Goal: Information Seeking & Learning: Learn about a topic

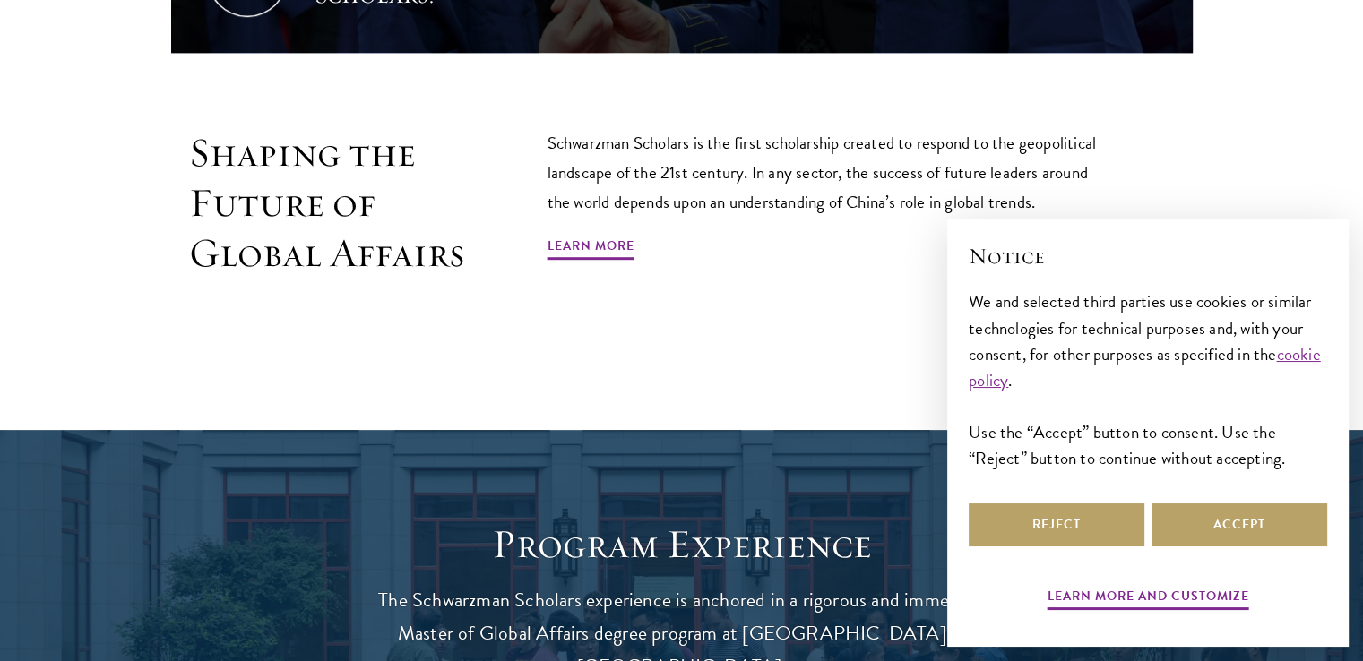
scroll to position [1088, 0]
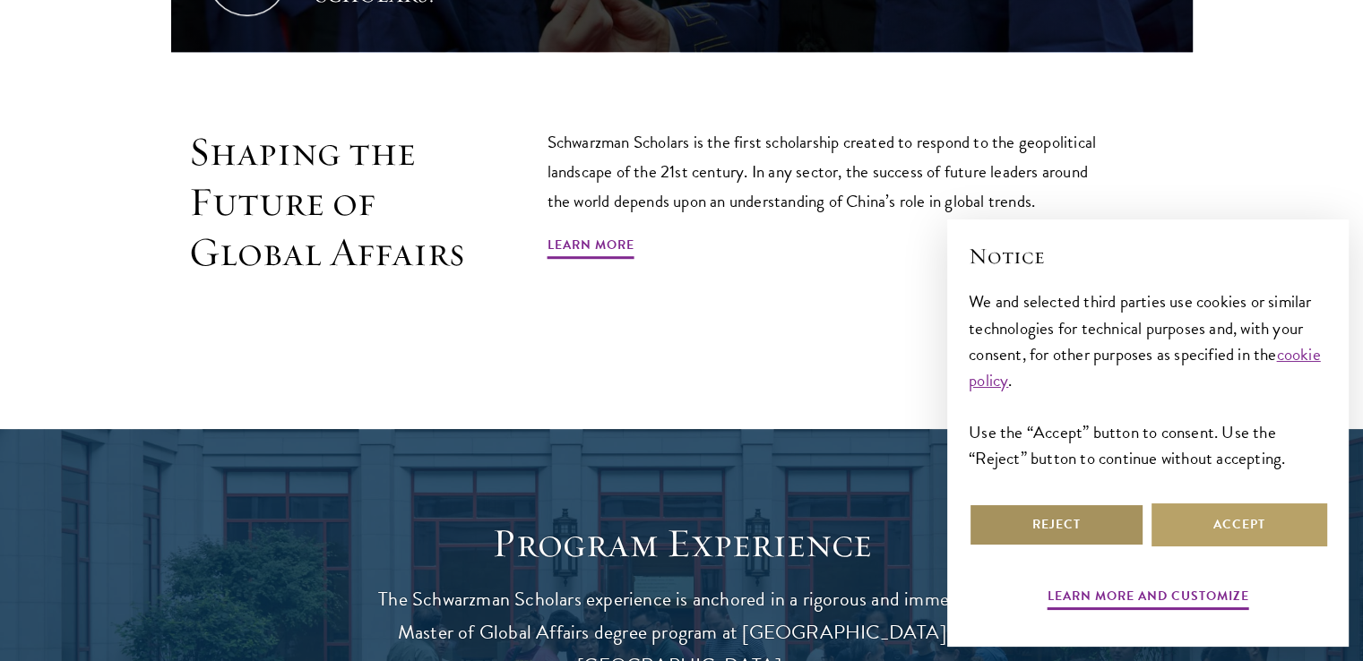
click at [1112, 528] on button "Reject" at bounding box center [1056, 524] width 176 height 43
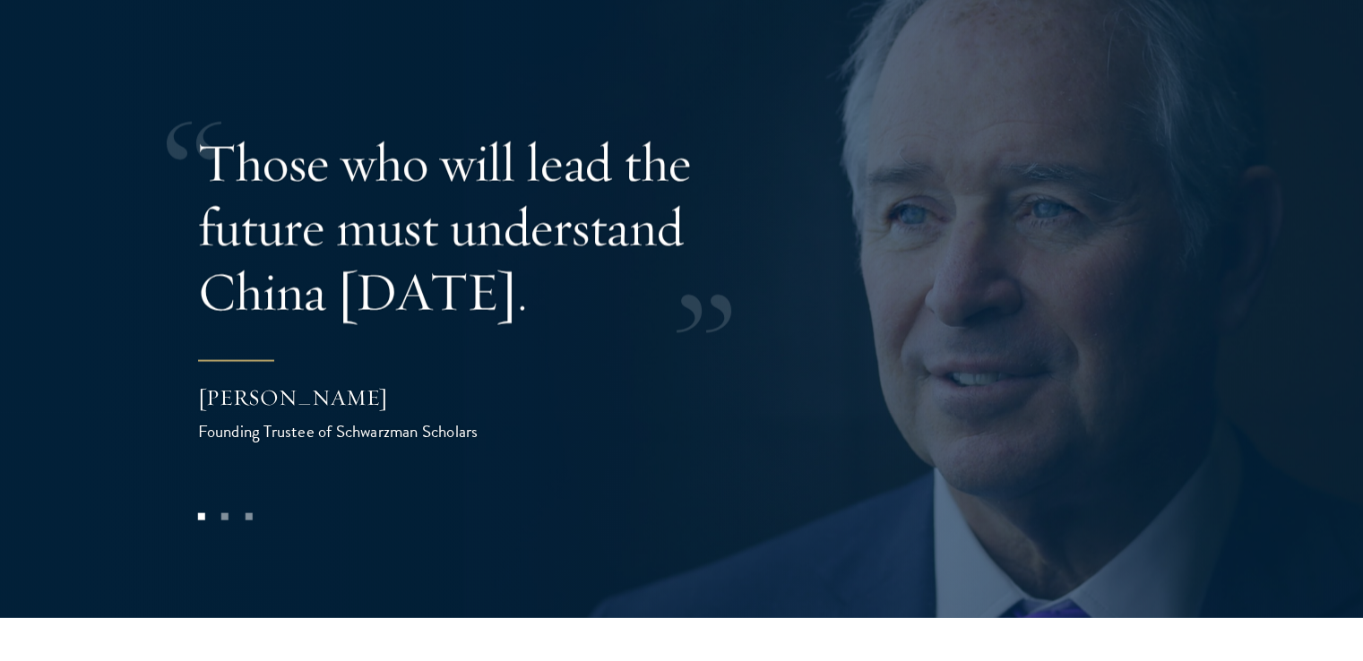
scroll to position [3555, 0]
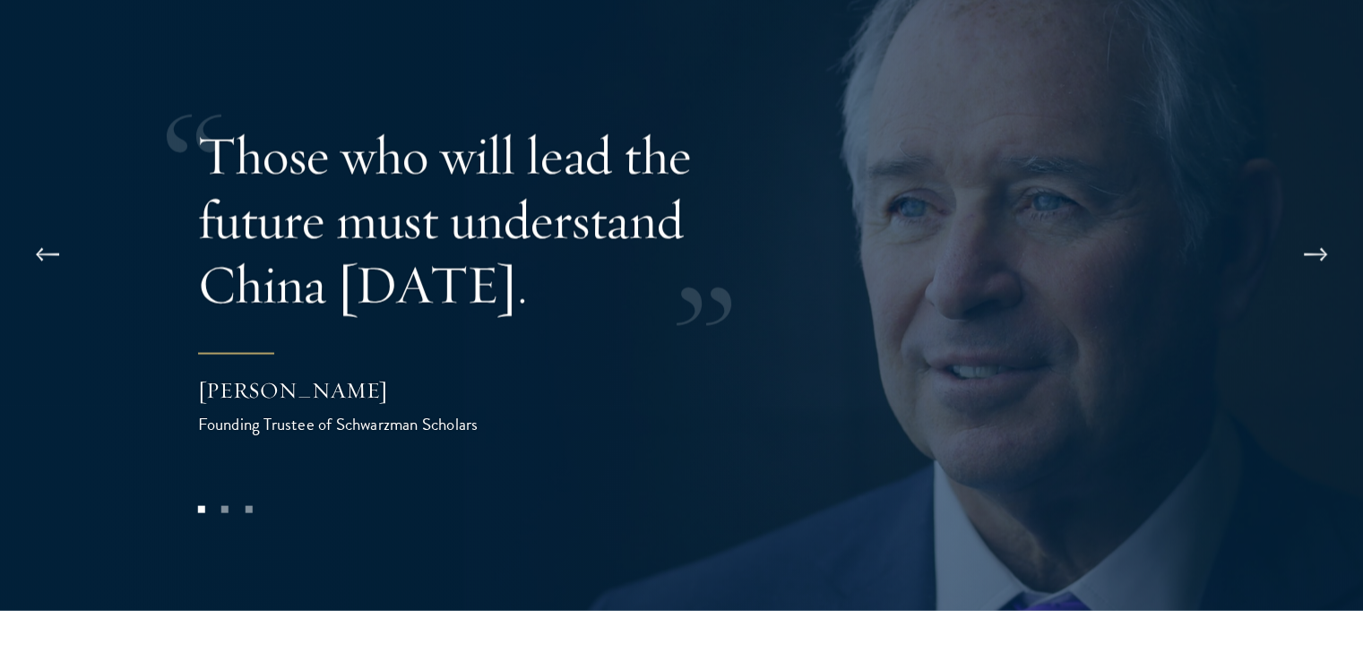
click at [518, 425] on div "Those who will lead the future must understand China today. Stephen A. Schwarzm…" at bounding box center [682, 280] width 968 height 482
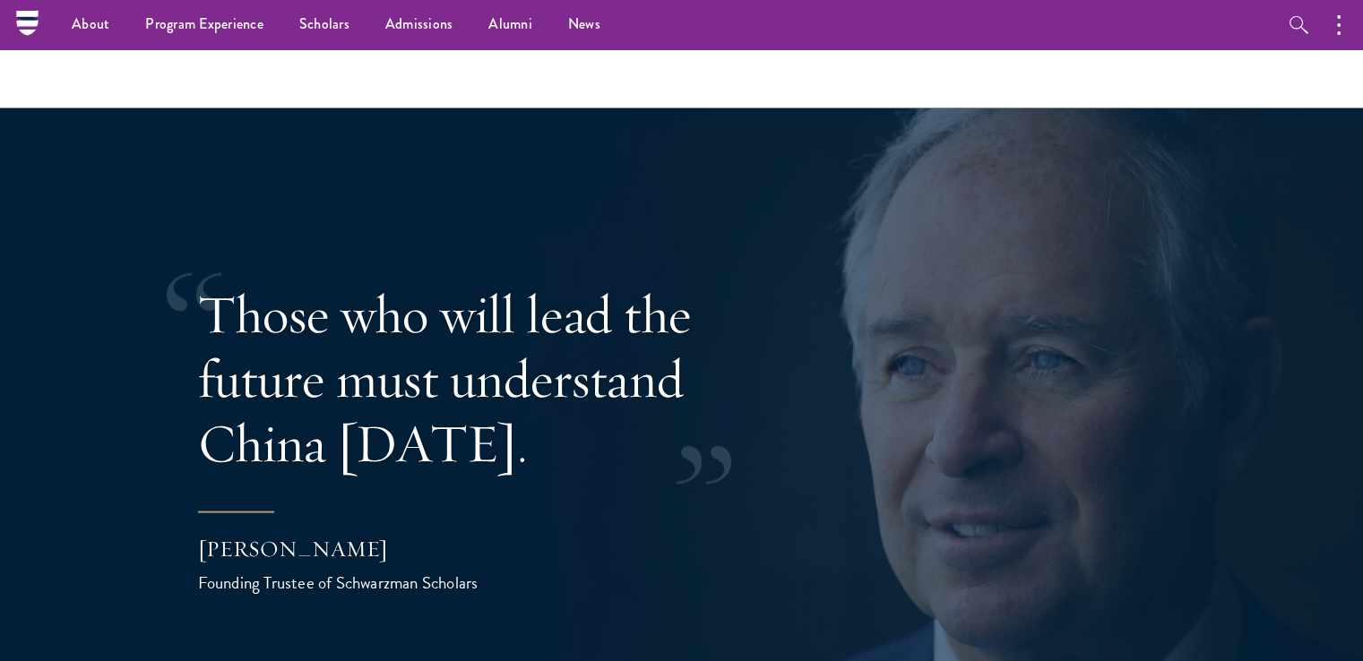
scroll to position [3366, 0]
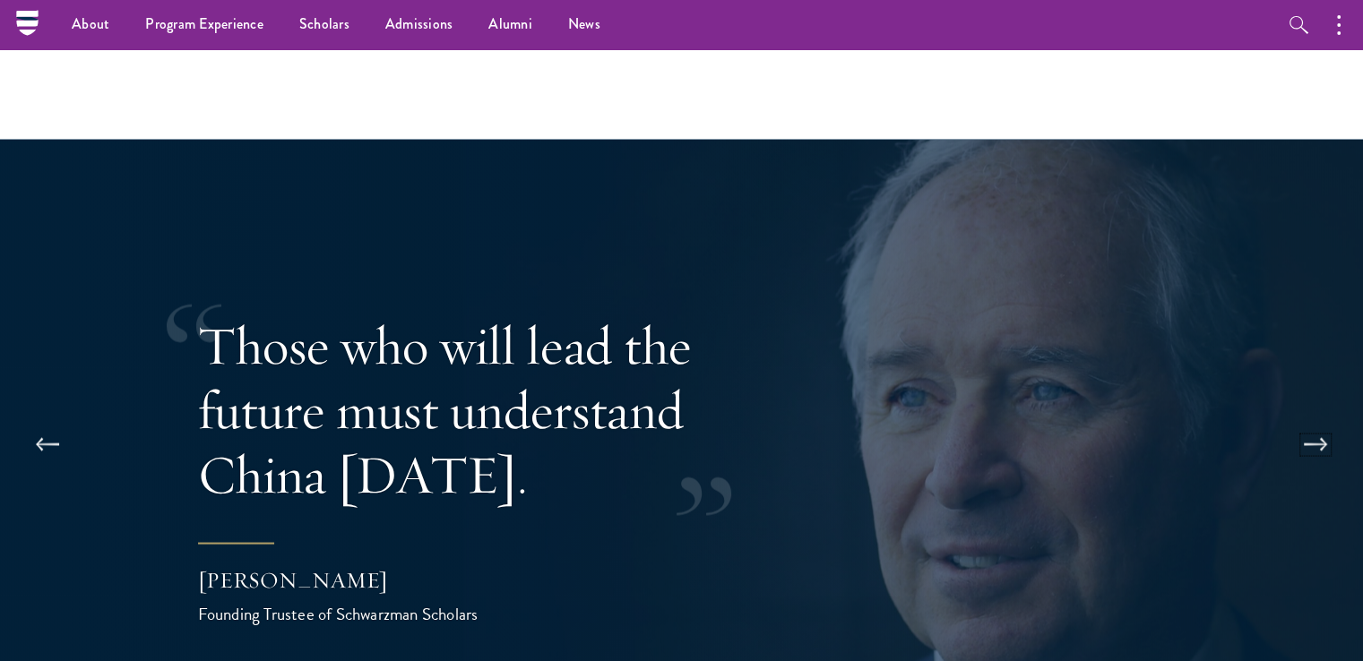
click at [1304, 419] on button at bounding box center [1315, 444] width 59 height 50
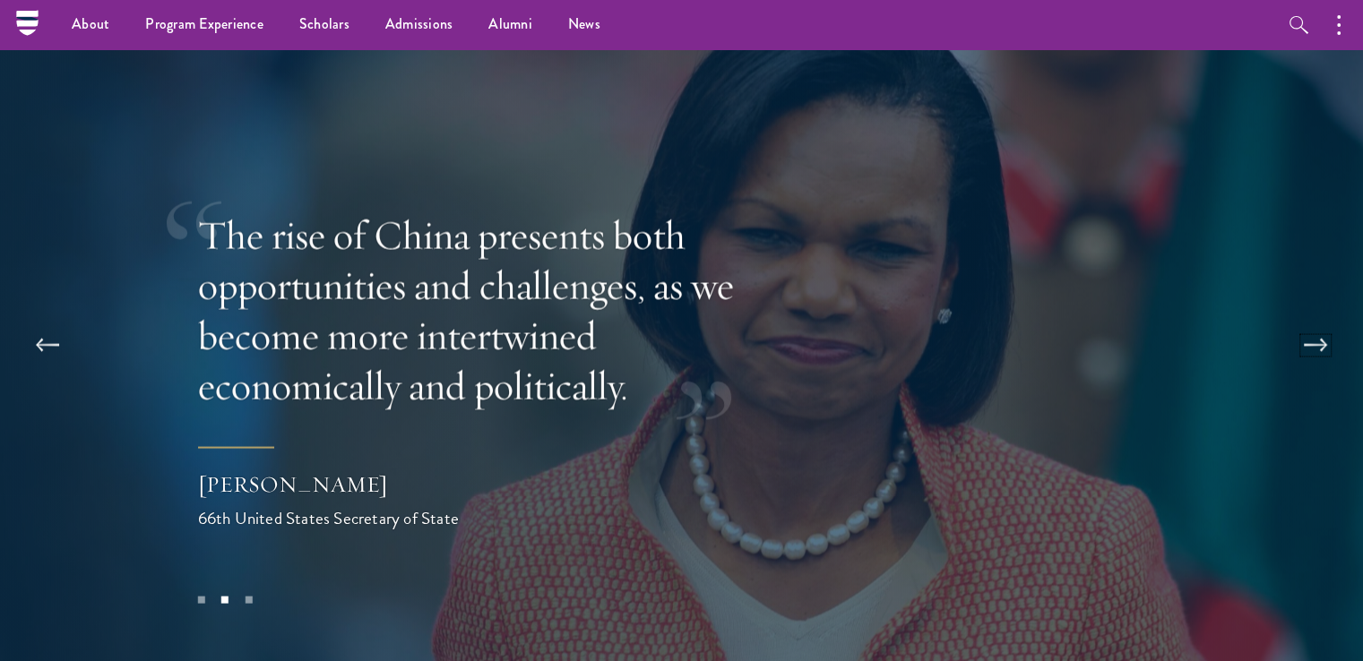
scroll to position [3461, 0]
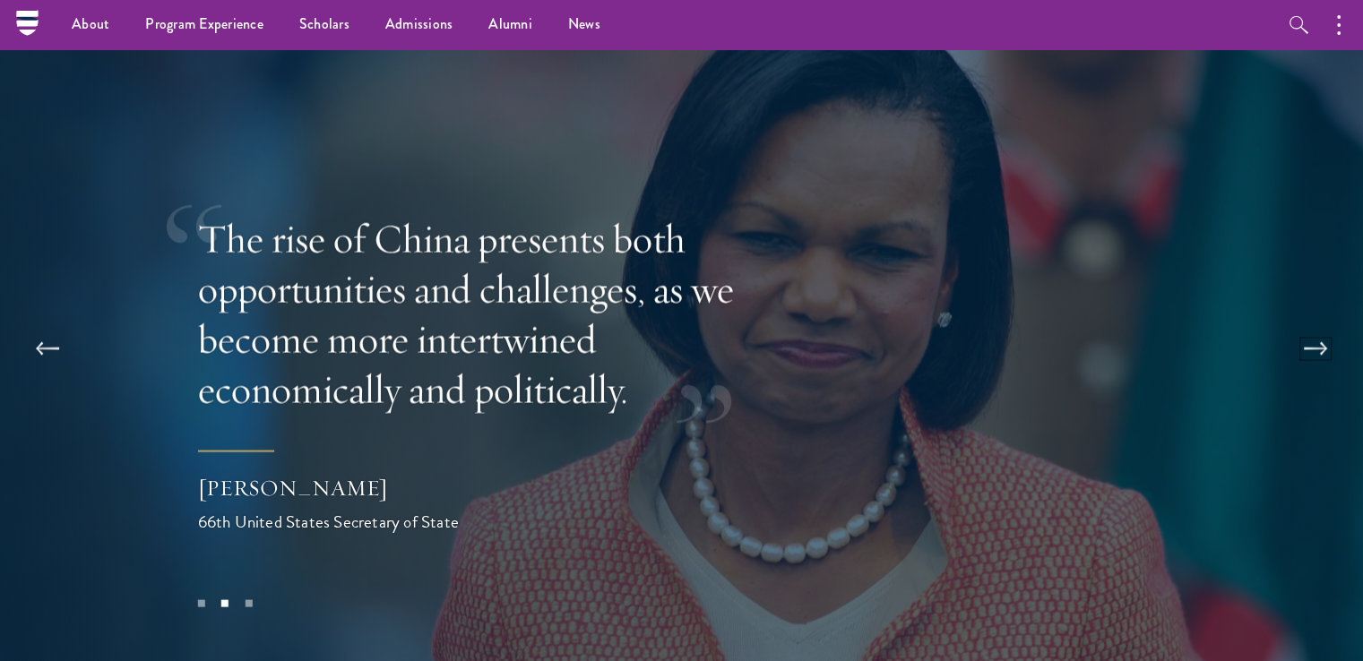
click at [1305, 324] on button at bounding box center [1315, 349] width 59 height 50
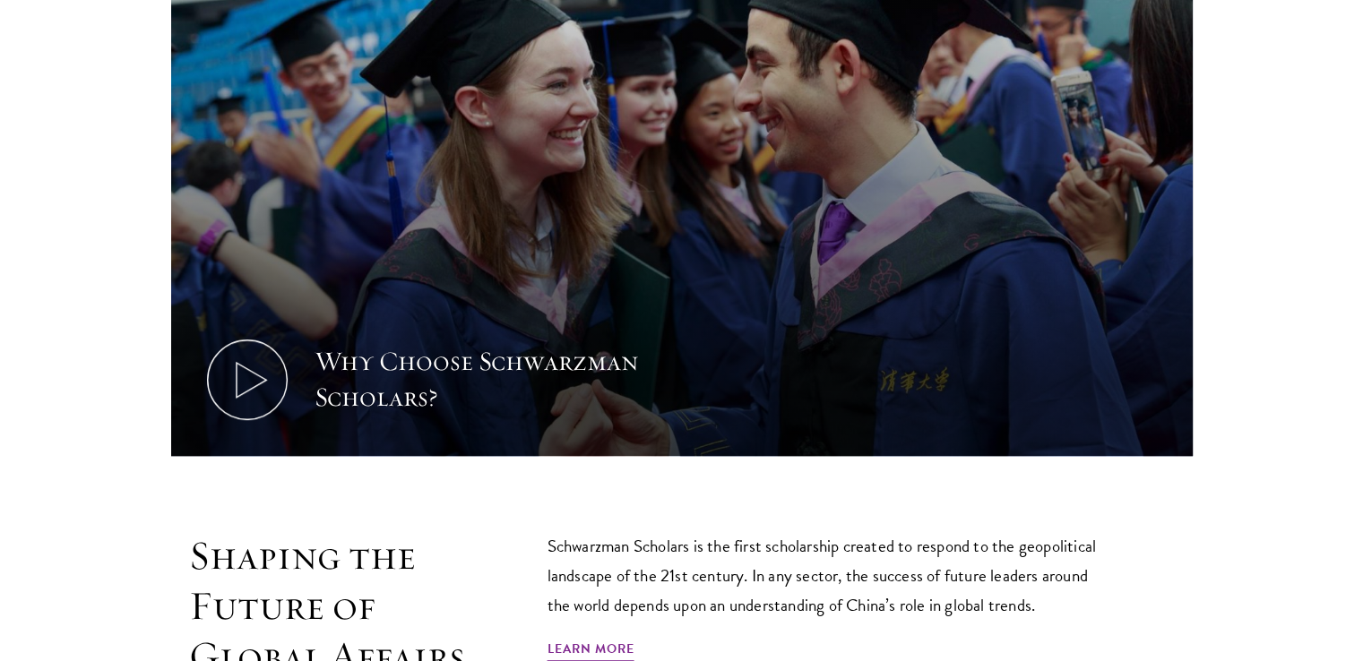
scroll to position [691, 0]
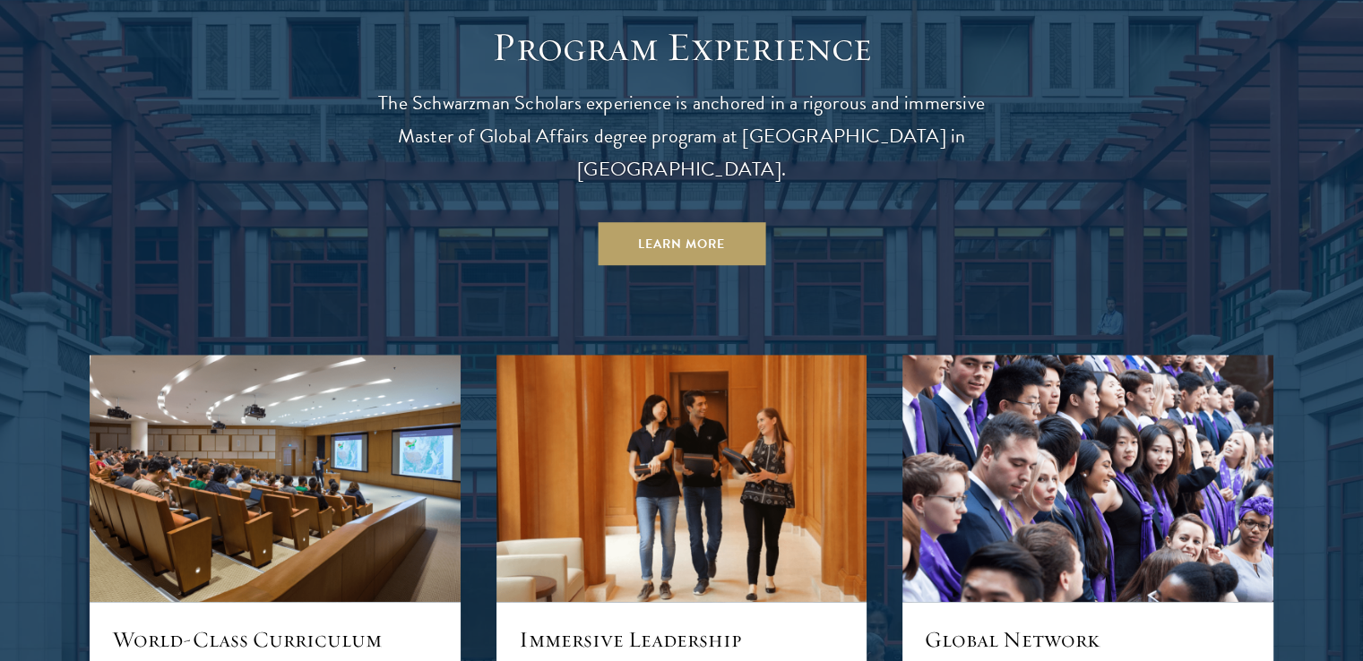
click at [416, 237] on div "Program Experience The Schwarzman Scholars experience is anchored in a rigorous…" at bounding box center [681, 623] width 1183 height 1203
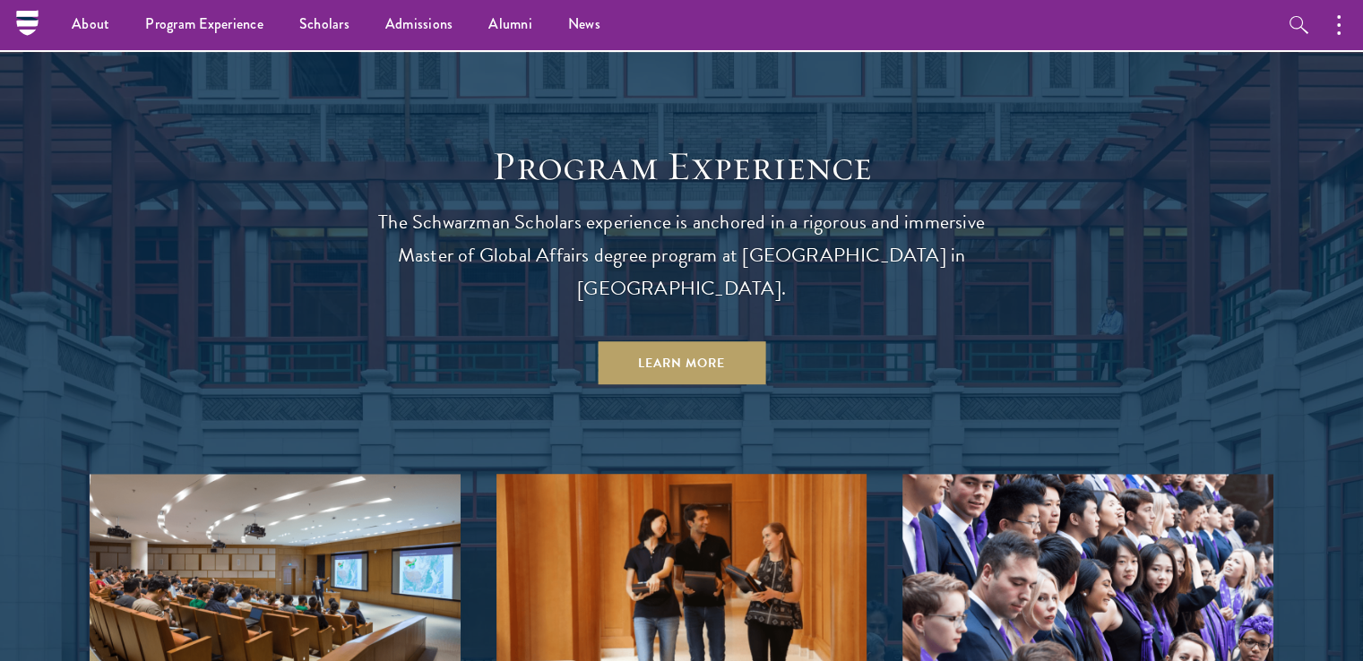
scroll to position [1450, 0]
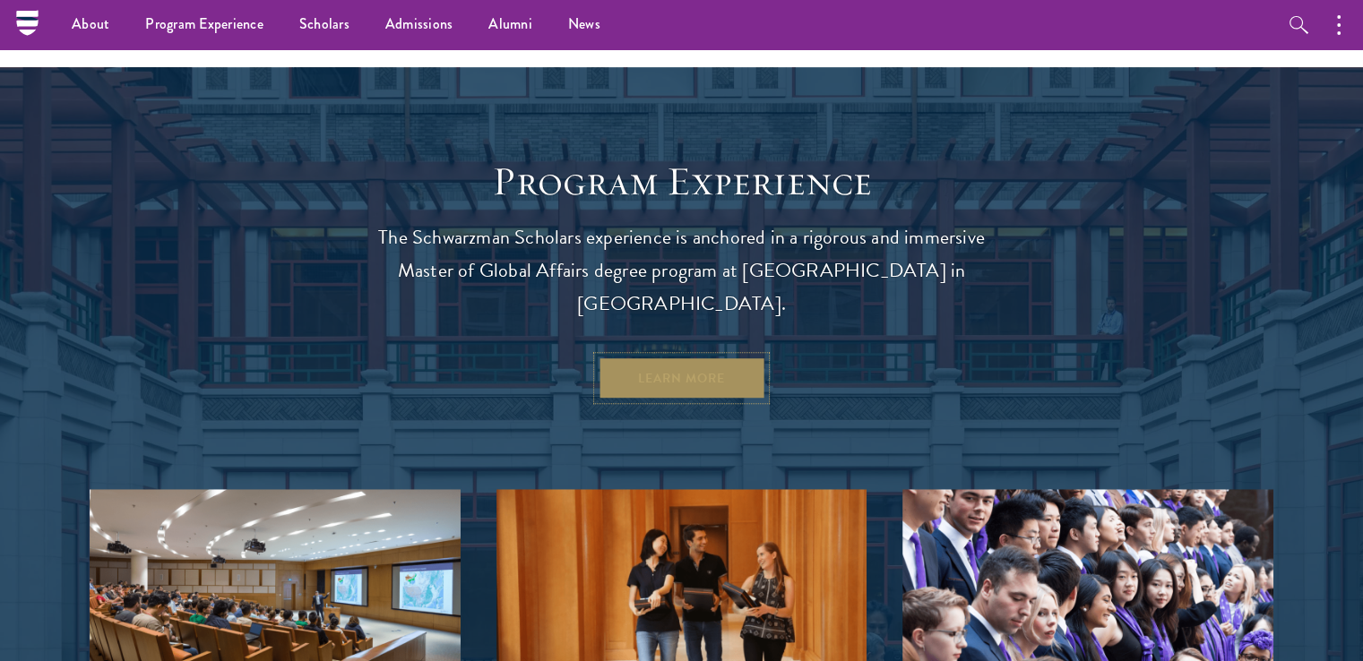
click at [687, 357] on link "Learn More" at bounding box center [682, 378] width 168 height 43
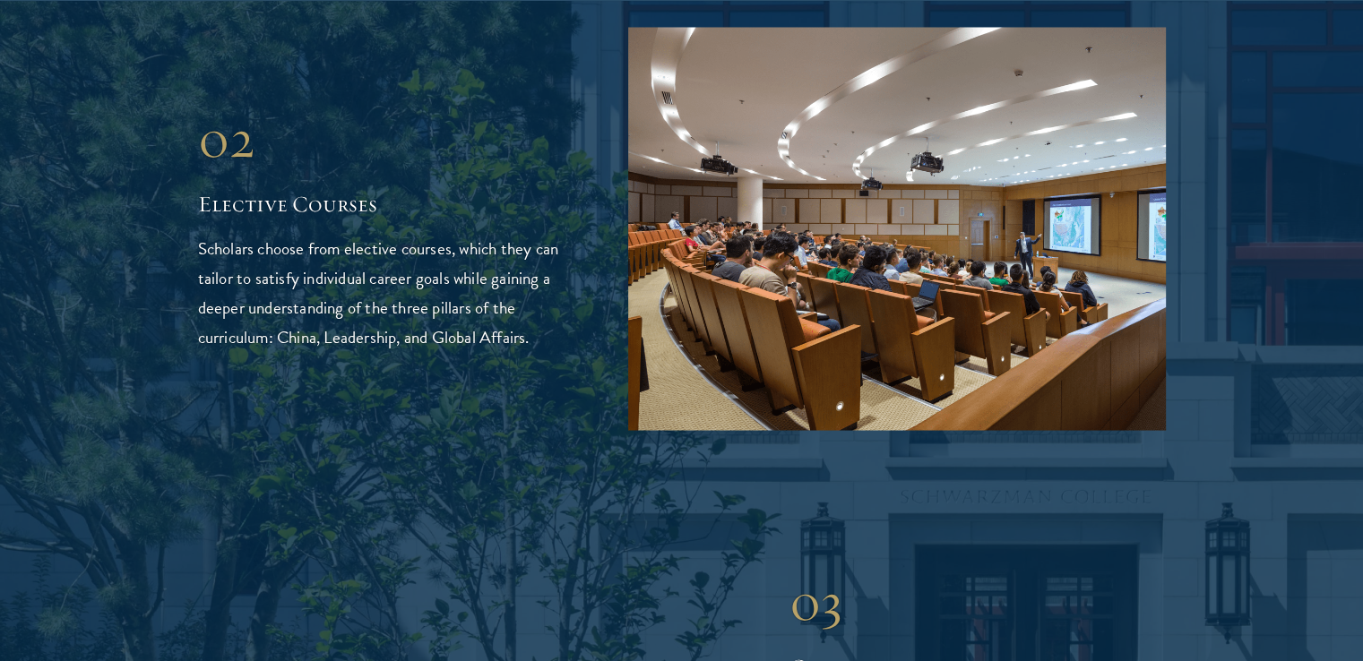
scroll to position [3268, 0]
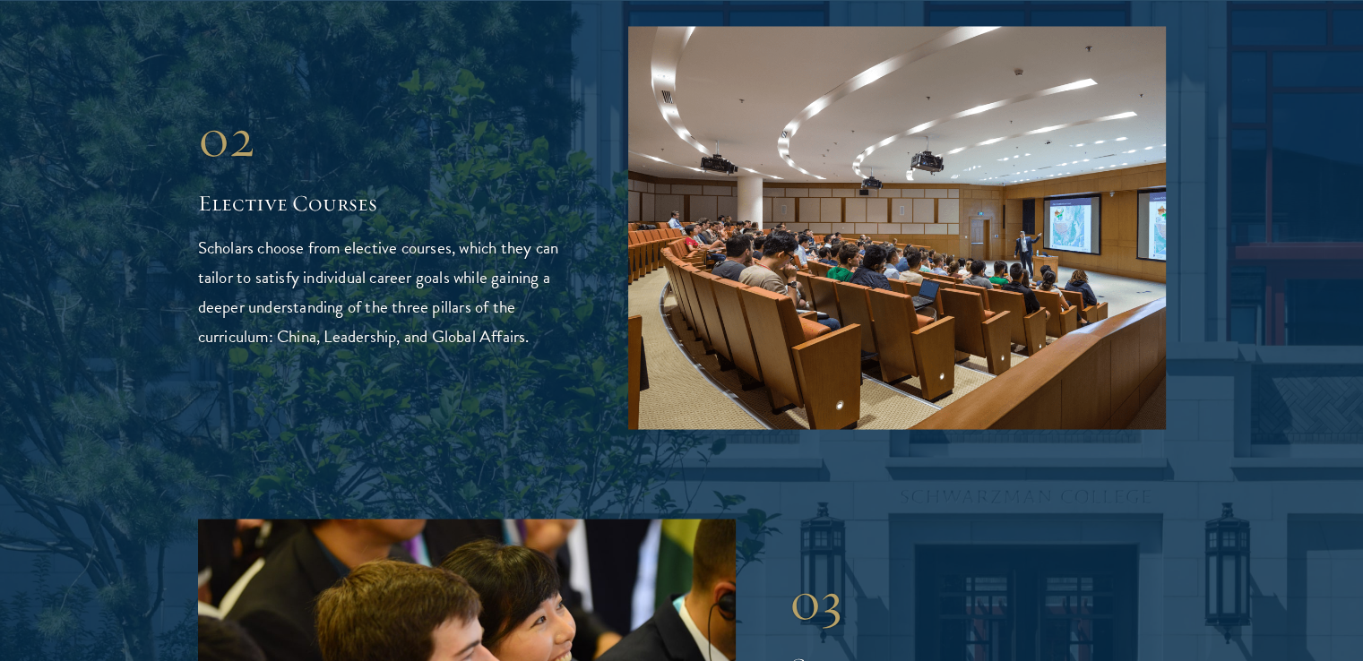
drag, startPoint x: 1111, startPoint y: 384, endPoint x: 963, endPoint y: 503, distance: 189.3
click at [963, 568] on div "03" at bounding box center [977, 600] width 376 height 65
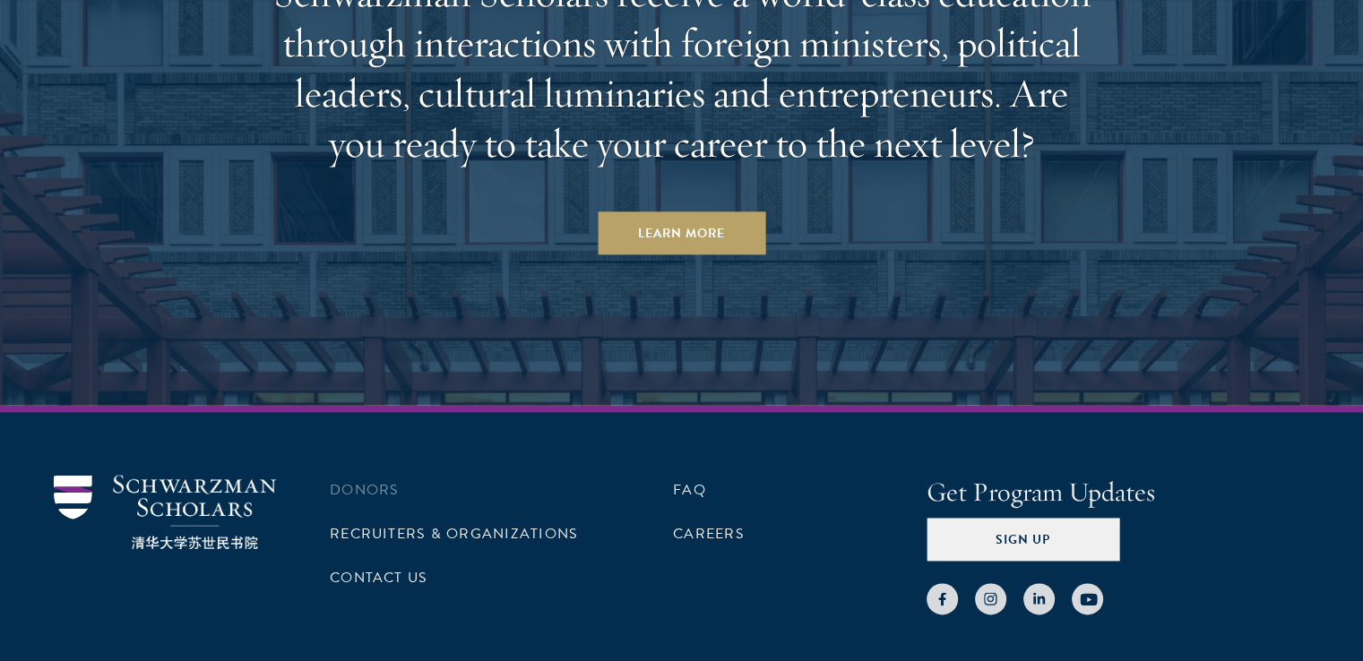
scroll to position [9284, 0]
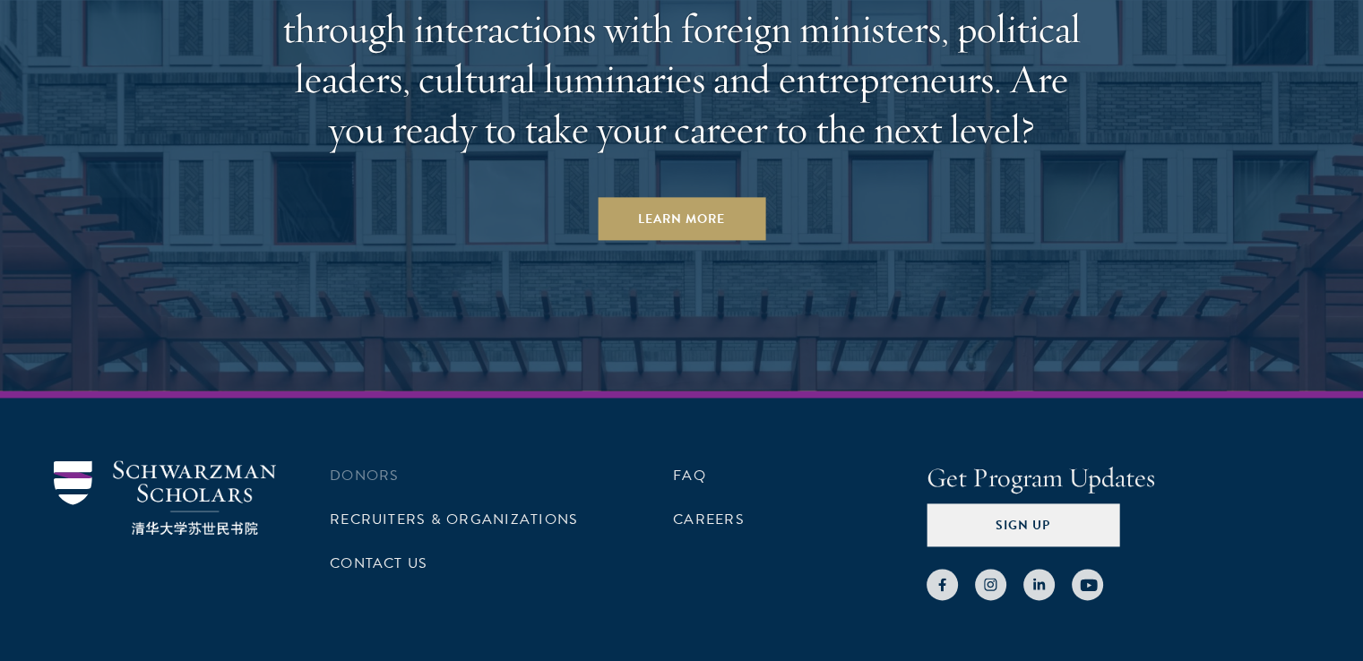
click at [515, 460] on li "Donors" at bounding box center [457, 475] width 254 height 30
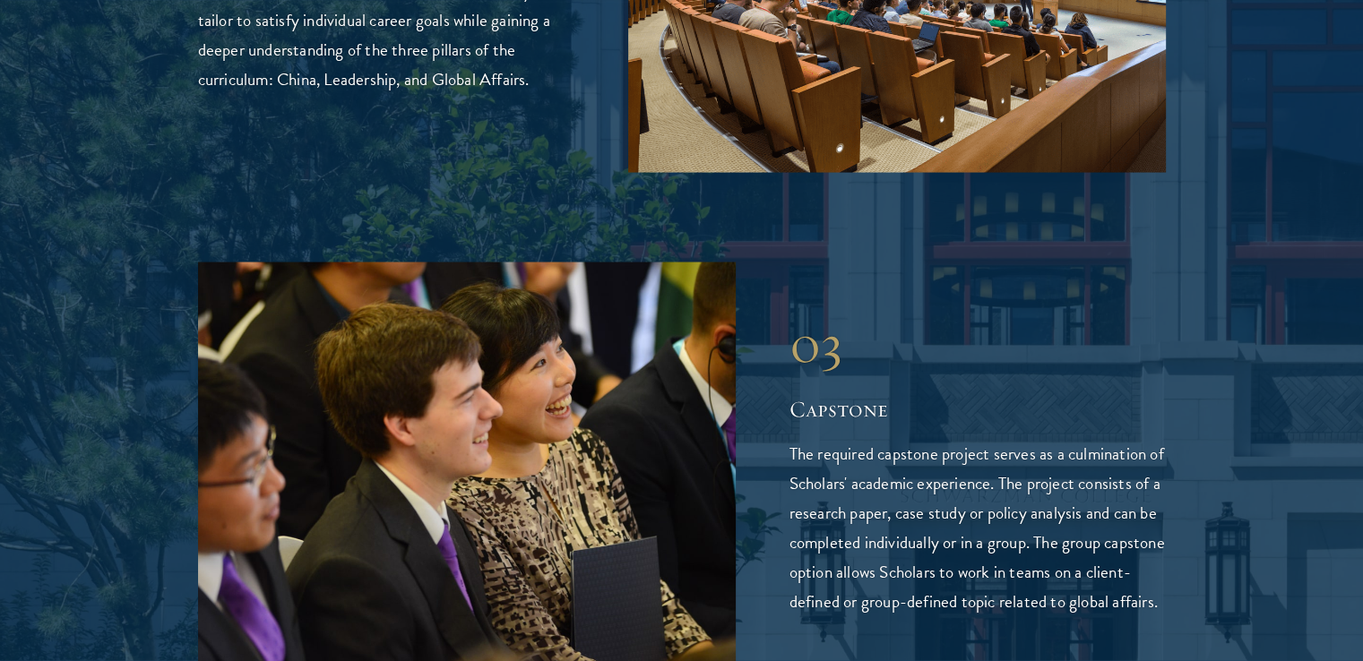
scroll to position [3529, 0]
